Goal: Task Accomplishment & Management: Use online tool/utility

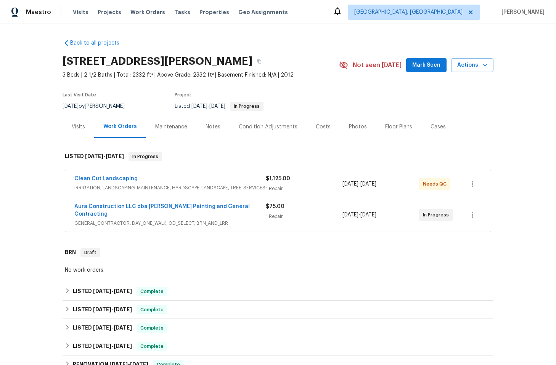
click at [190, 183] on div "Clean Cut Landscaping" at bounding box center [169, 179] width 191 height 9
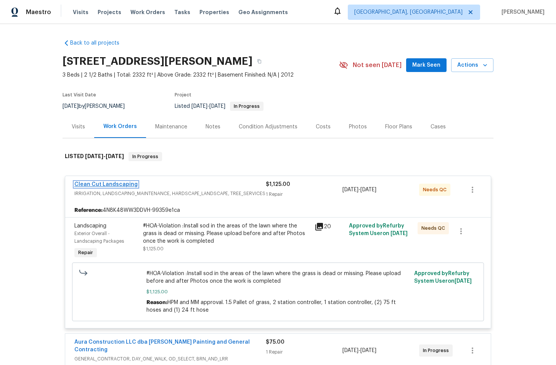
click at [94, 183] on link "Clean Cut Landscaping" at bounding box center [105, 184] width 63 height 5
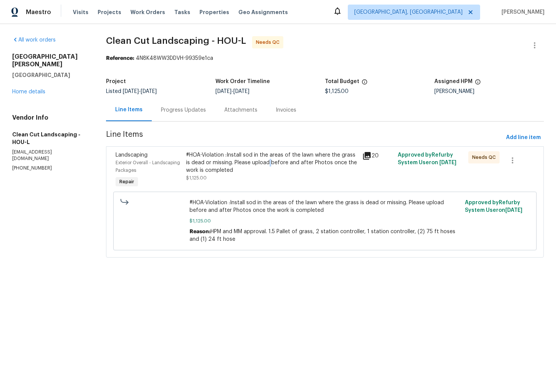
click at [266, 162] on div "#HOA-Violation :Install sod in the areas of the lawn where the grass is dead or…" at bounding box center [272, 162] width 172 height 23
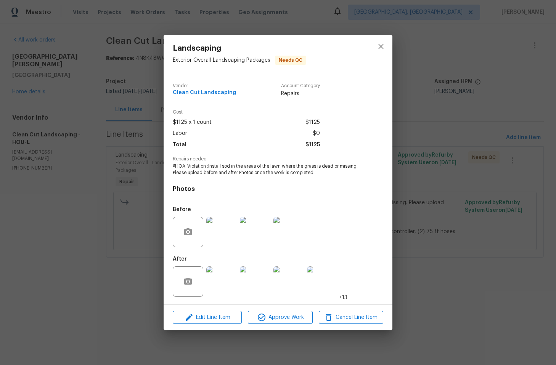
click at [214, 276] on img at bounding box center [221, 281] width 30 height 30
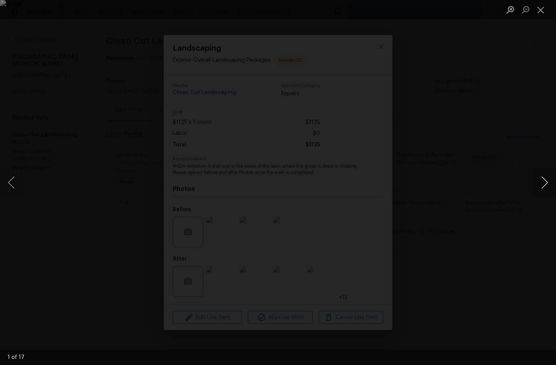
click at [543, 181] on button "Next image" at bounding box center [544, 182] width 23 height 30
click at [15, 179] on button "Previous image" at bounding box center [11, 182] width 23 height 30
click at [5, 181] on button "Previous image" at bounding box center [11, 182] width 23 height 30
click at [538, 184] on button "Next image" at bounding box center [543, 182] width 23 height 30
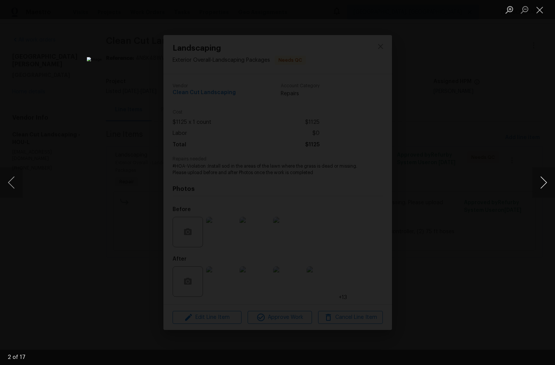
click at [541, 184] on button "Next image" at bounding box center [543, 182] width 23 height 30
click at [545, 184] on button "Next image" at bounding box center [543, 182] width 23 height 30
click at [546, 184] on button "Next image" at bounding box center [543, 182] width 23 height 30
click at [540, 179] on button "Next image" at bounding box center [543, 182] width 23 height 30
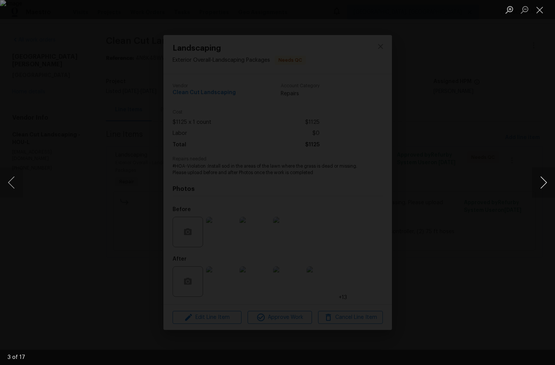
click at [540, 179] on button "Next image" at bounding box center [543, 182] width 23 height 30
click at [541, 179] on button "Next image" at bounding box center [543, 182] width 23 height 30
click at [533, 183] on button "Next image" at bounding box center [543, 182] width 23 height 30
click at [535, 184] on button "Next image" at bounding box center [543, 182] width 23 height 30
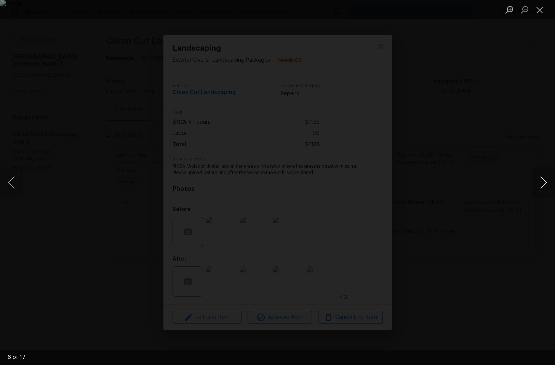
click at [539, 181] on button "Next image" at bounding box center [543, 182] width 23 height 30
click at [538, 179] on button "Next image" at bounding box center [543, 182] width 23 height 30
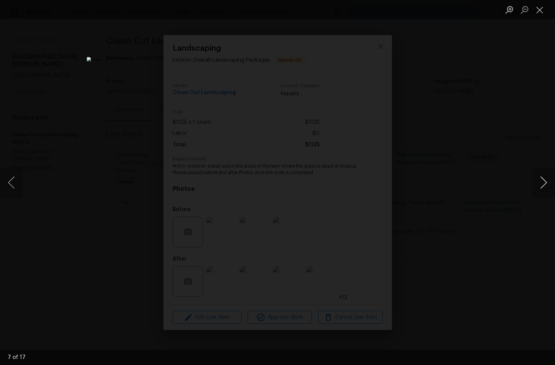
click at [538, 179] on button "Next image" at bounding box center [543, 182] width 23 height 30
click at [539, 179] on button "Next image" at bounding box center [543, 182] width 23 height 30
click at [538, 178] on button "Next image" at bounding box center [543, 182] width 23 height 30
click at [539, 179] on button "Next image" at bounding box center [543, 182] width 23 height 30
click at [539, 178] on button "Next image" at bounding box center [543, 182] width 23 height 30
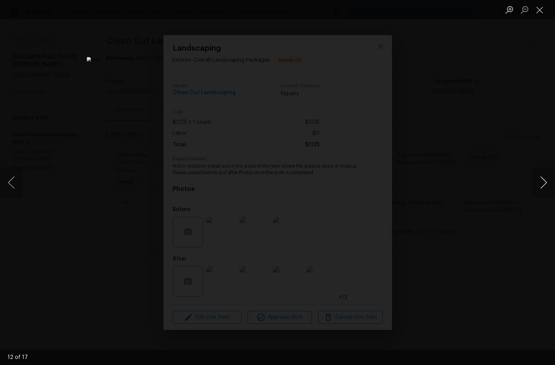
drag, startPoint x: 545, startPoint y: 175, endPoint x: 546, endPoint y: 179, distance: 4.8
click at [545, 175] on button "Next image" at bounding box center [543, 182] width 23 height 30
click at [545, 179] on button "Next image" at bounding box center [543, 182] width 23 height 30
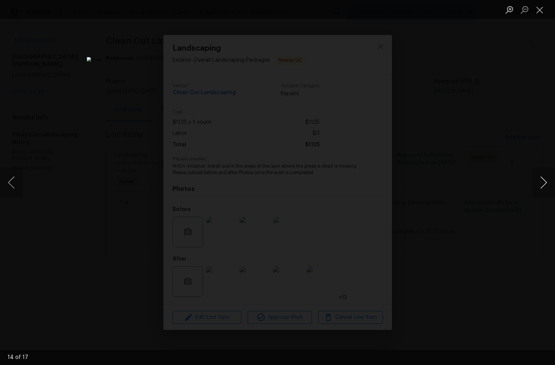
click at [545, 179] on button "Next image" at bounding box center [543, 182] width 23 height 30
click at [506, 73] on div "Lightbox" at bounding box center [277, 182] width 555 height 365
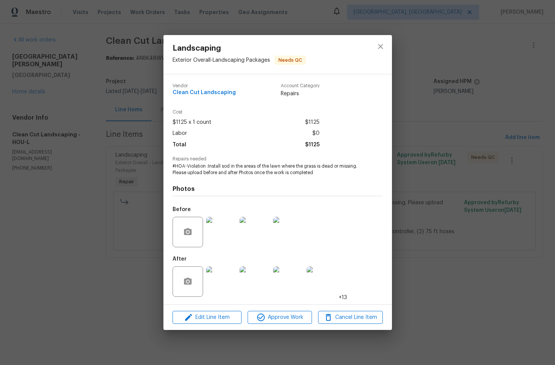
click at [91, 189] on div "Landscaping Exterior Overall - Landscaping Packages Needs QC Vendor Clean Cut L…" at bounding box center [277, 182] width 555 height 365
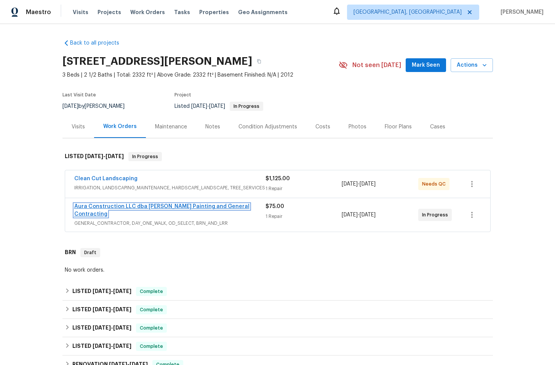
click at [160, 208] on link "Aura Construction LLC dba [PERSON_NAME] Painting and General Contracting" at bounding box center [161, 210] width 175 height 13
